Goal: Navigation & Orientation: Find specific page/section

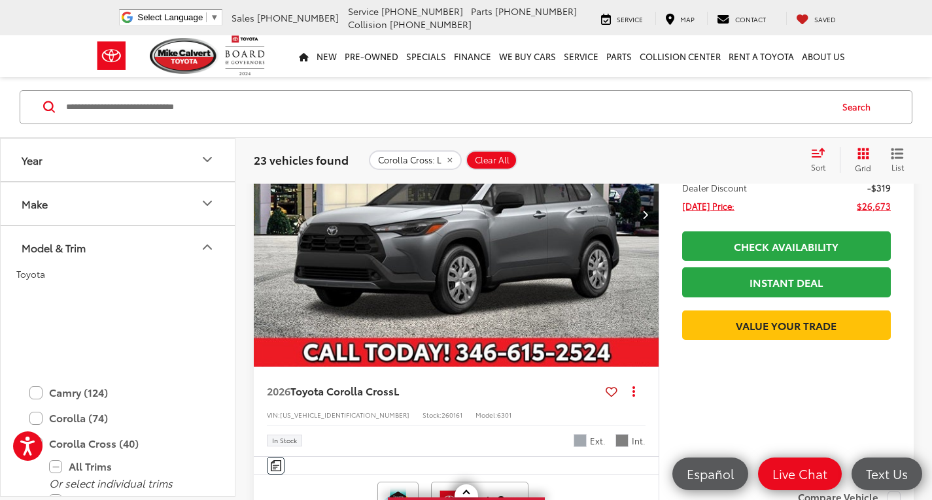
scroll to position [254, 0]
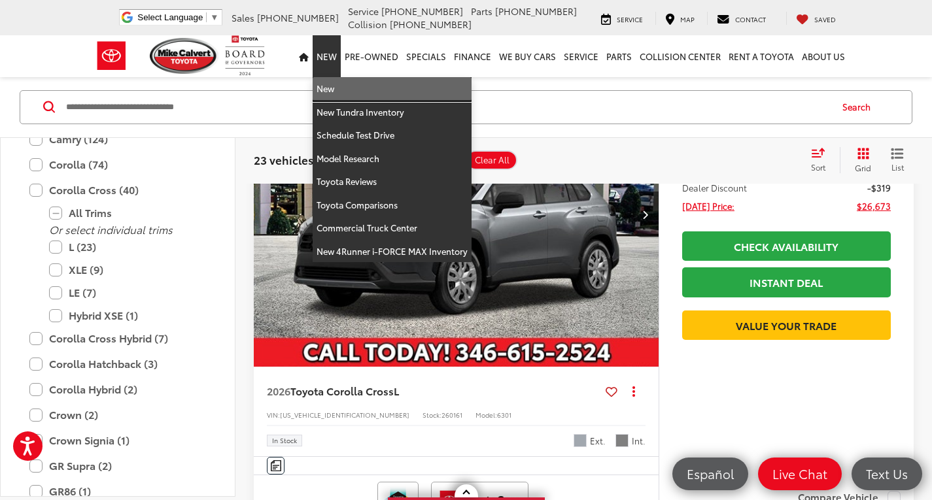
drag, startPoint x: 342, startPoint y: 91, endPoint x: 0, endPoint y: 144, distance: 346.1
click at [342, 91] on link "New" at bounding box center [392, 89] width 159 height 24
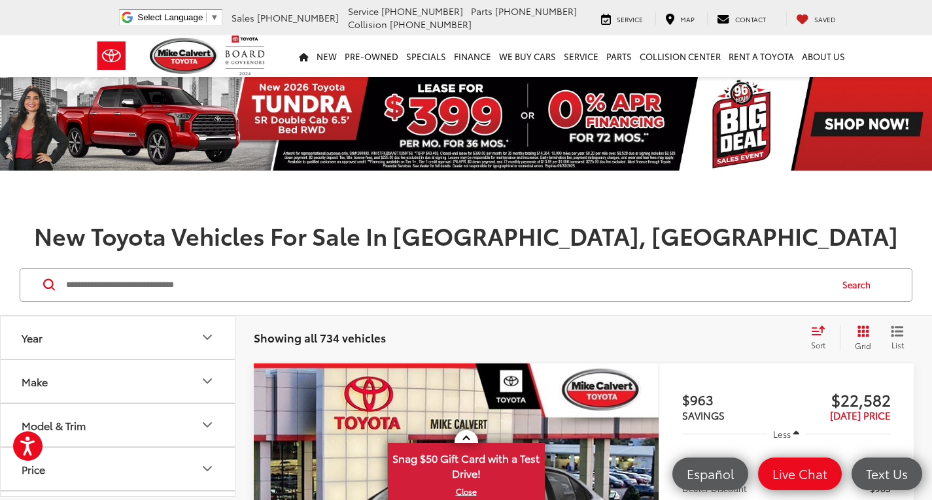
click at [470, 438] on link at bounding box center [467, 436] width 24 height 13
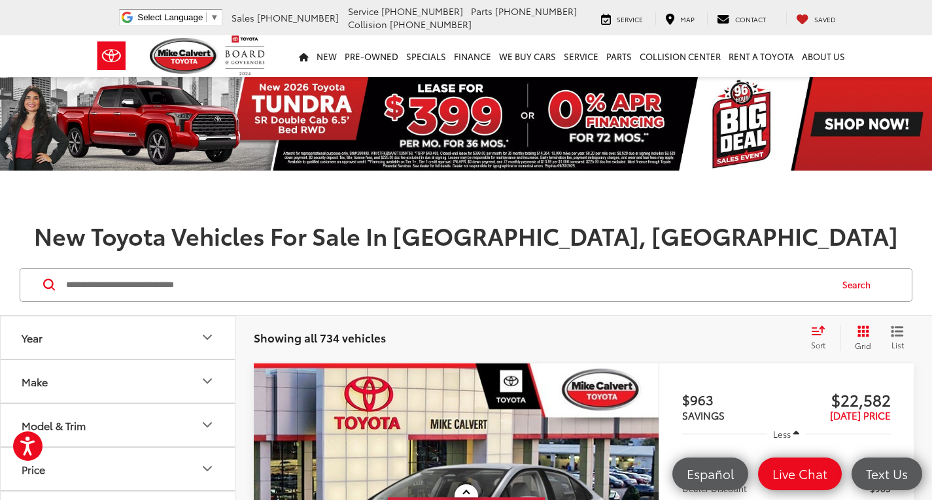
scroll to position [327, 0]
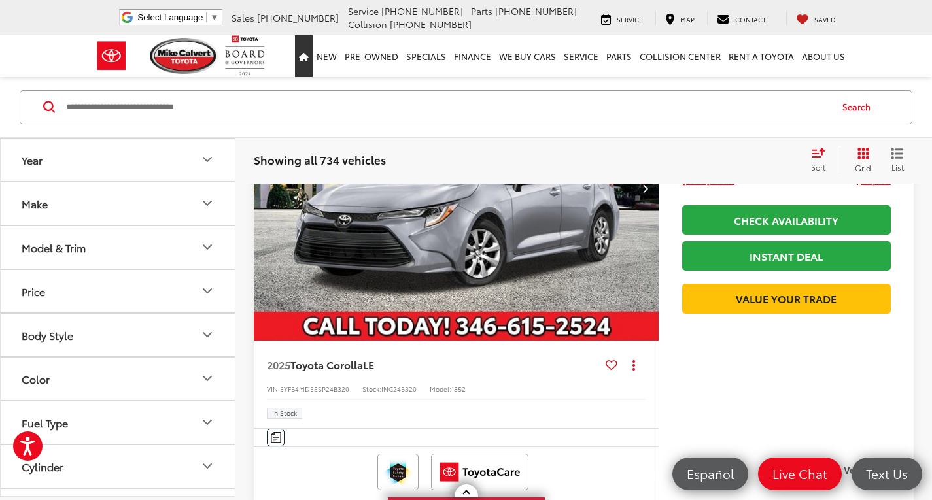
drag, startPoint x: 309, startPoint y: 62, endPoint x: 316, endPoint y: 57, distance: 8.4
click at [309, 62] on link "Home" at bounding box center [304, 56] width 18 height 42
